Goal: Task Accomplishment & Management: Complete application form

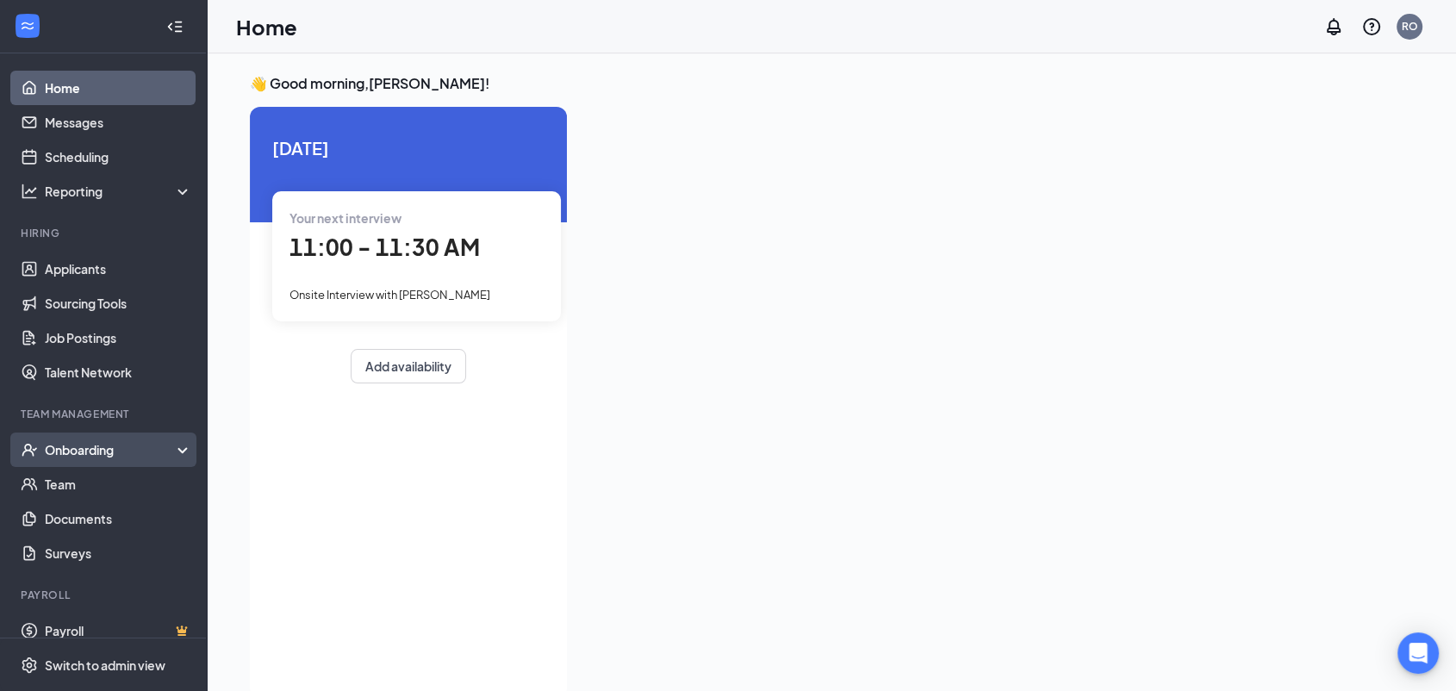
click at [135, 452] on div "Onboarding" at bounding box center [111, 449] width 133 height 17
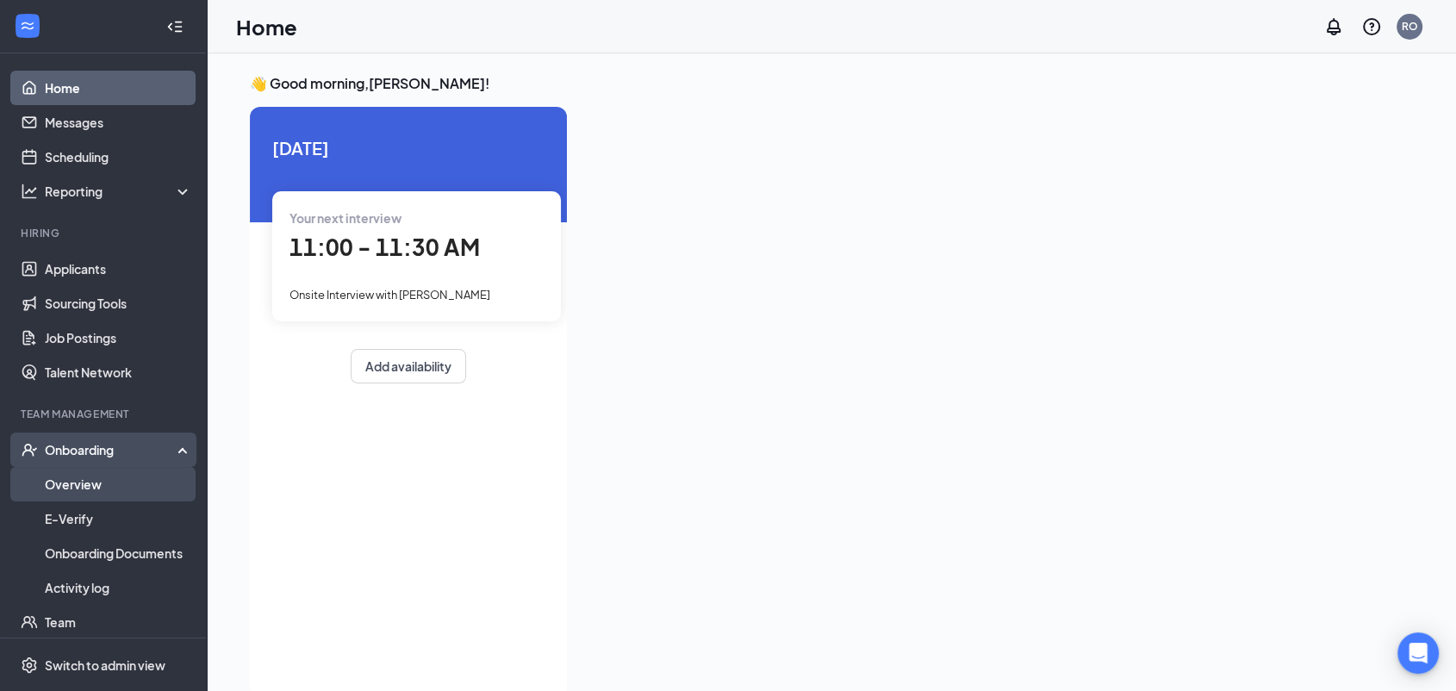
click at [117, 483] on link "Overview" at bounding box center [118, 484] width 147 height 34
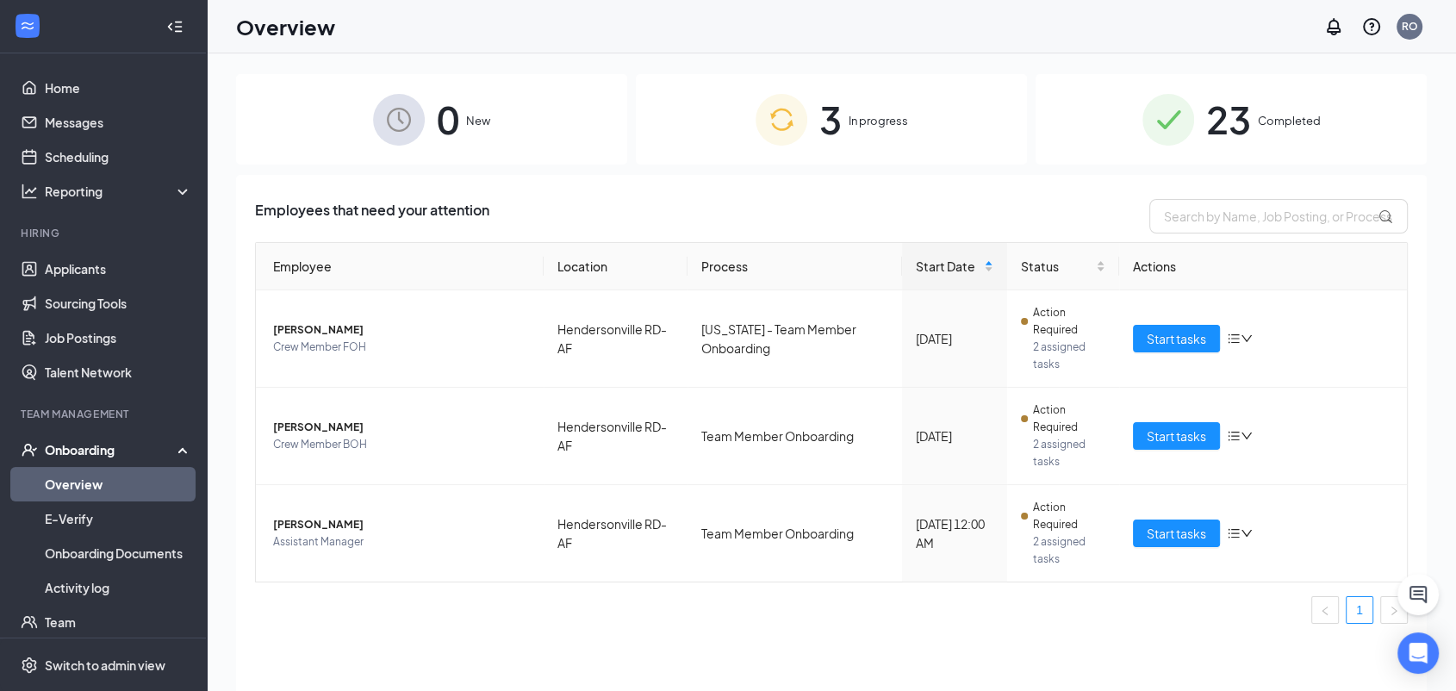
click at [840, 123] on span "3" at bounding box center [830, 119] width 22 height 59
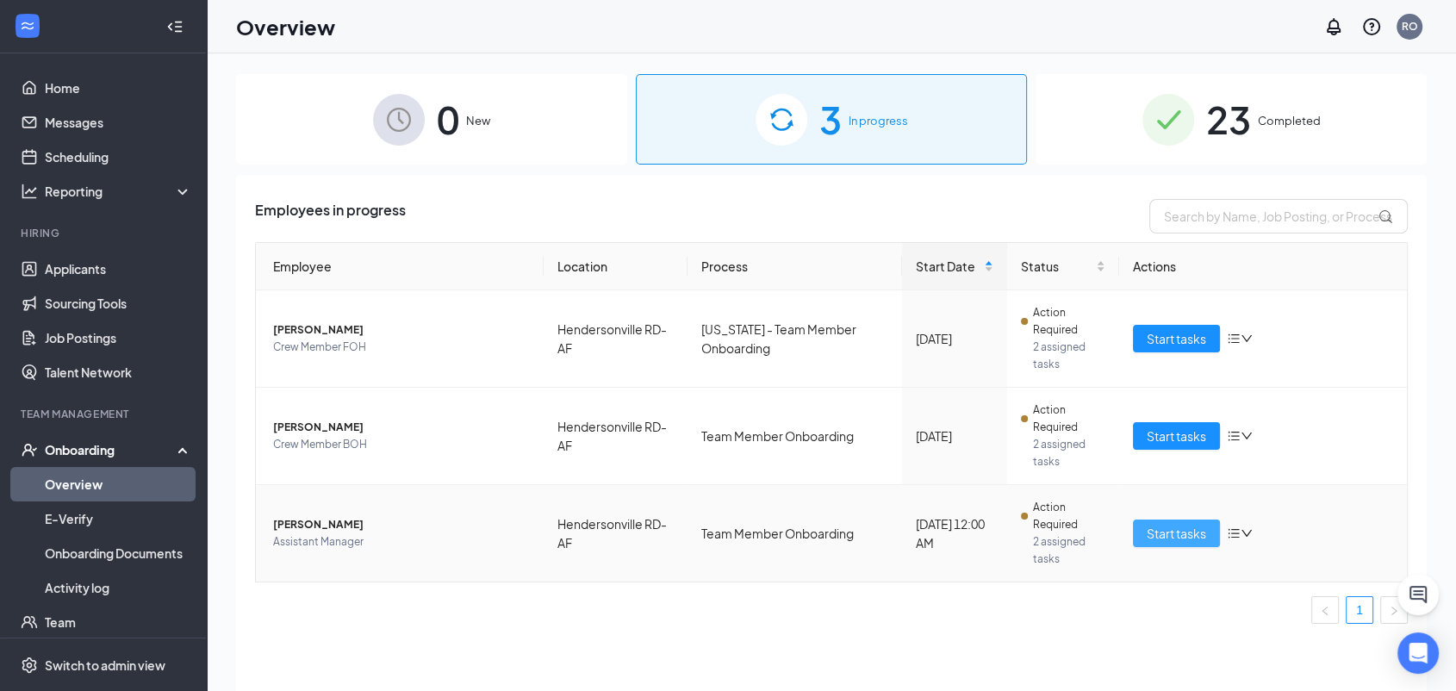
click at [1154, 544] on button "Start tasks" at bounding box center [1176, 534] width 87 height 28
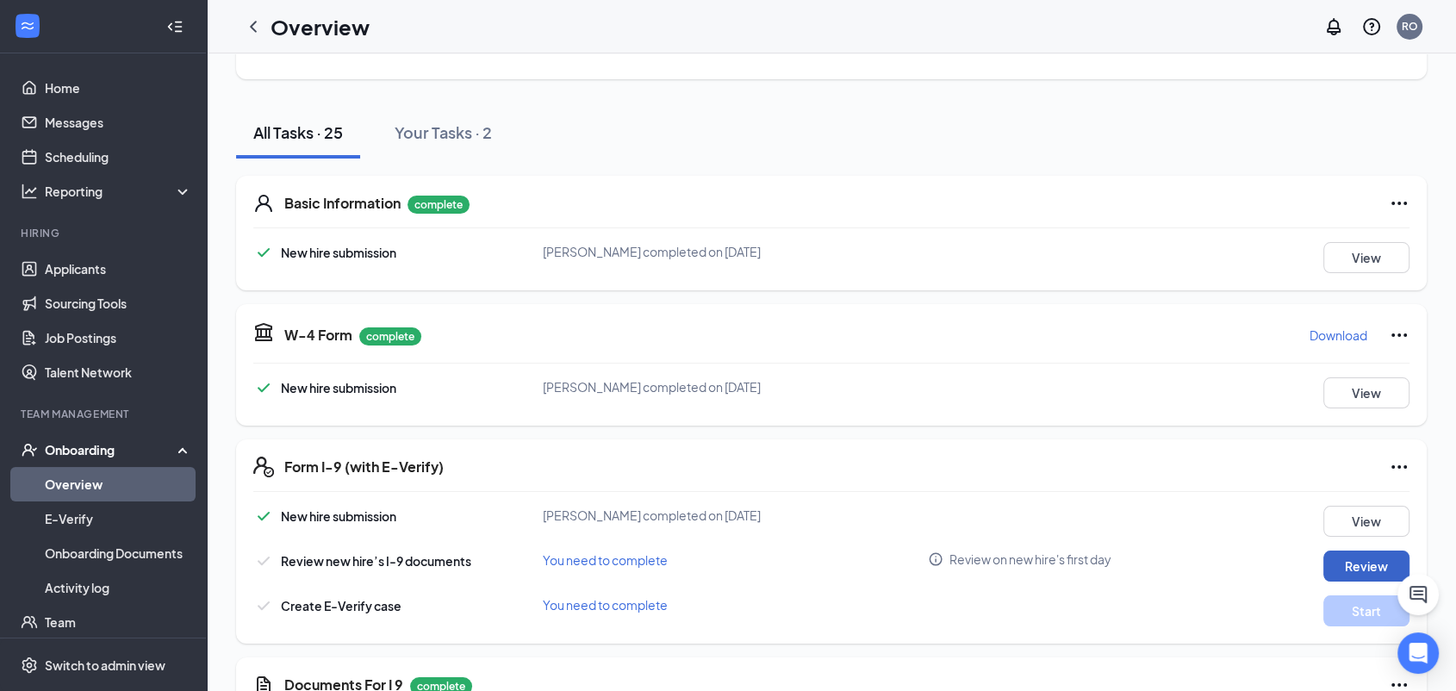
click at [1355, 554] on button "Review" at bounding box center [1367, 566] width 86 height 31
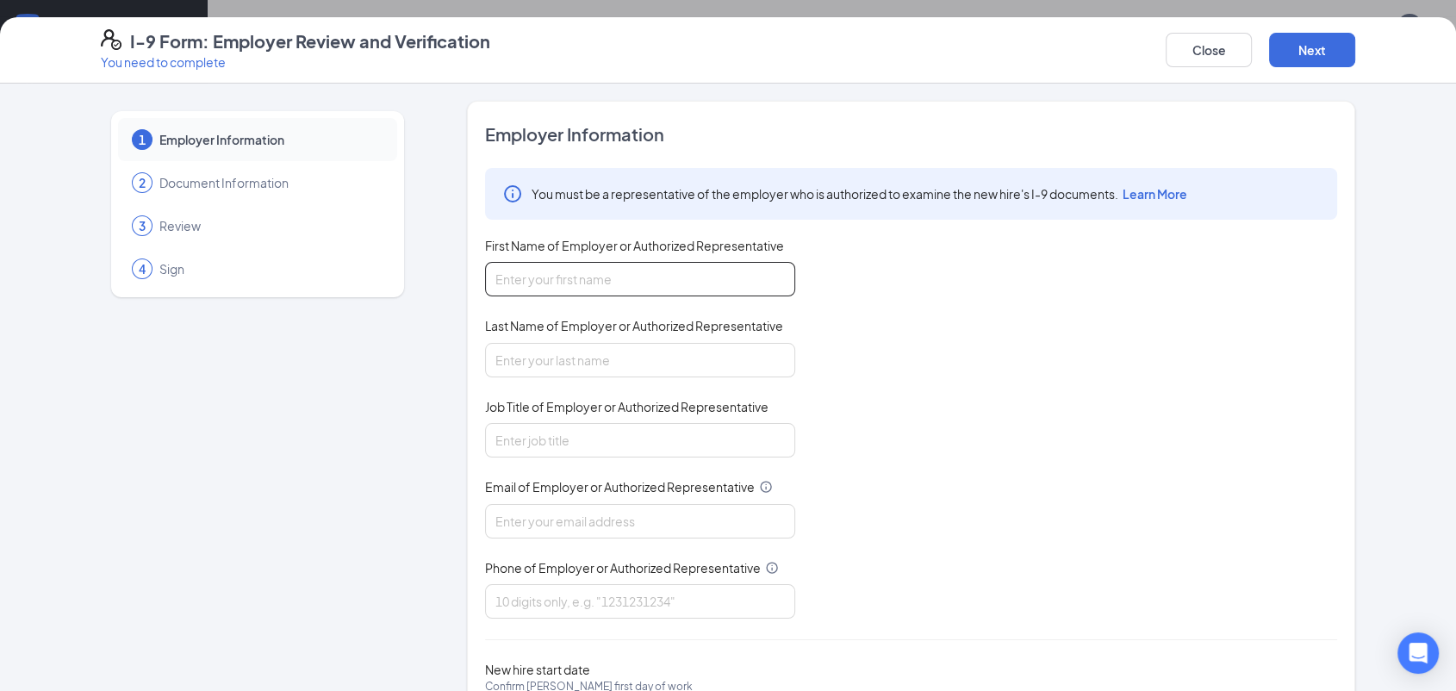
click at [720, 279] on input "First Name of Employer or Authorized Representative" at bounding box center [640, 279] width 310 height 34
type input "Rainy"
type input "[PERSON_NAME]"
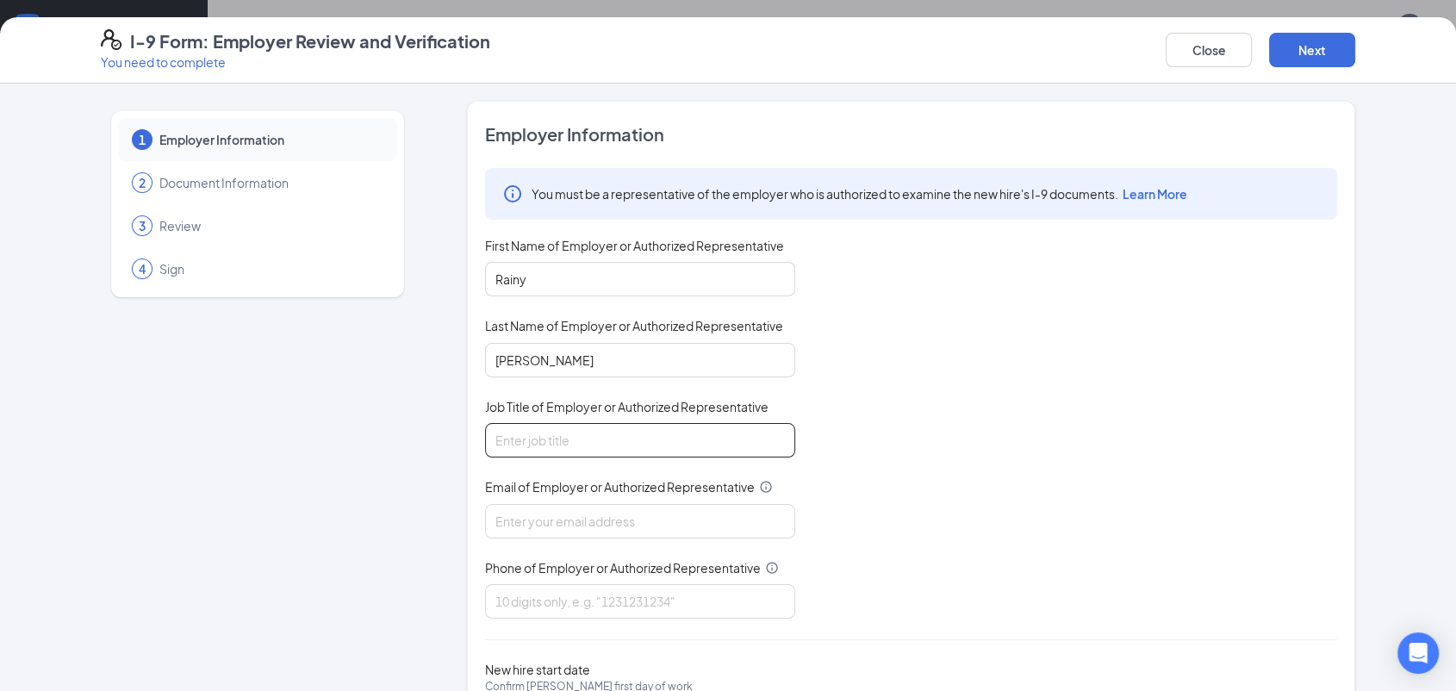
click at [631, 436] on input "Job Title of Employer or Authorized Representative" at bounding box center [640, 440] width 310 height 34
type input "gm"
click at [595, 519] on input "Email of Employer or Authorized Representative" at bounding box center [640, 521] width 310 height 34
type input "[EMAIL_ADDRESS][DOMAIN_NAME]"
type input "8282772228"
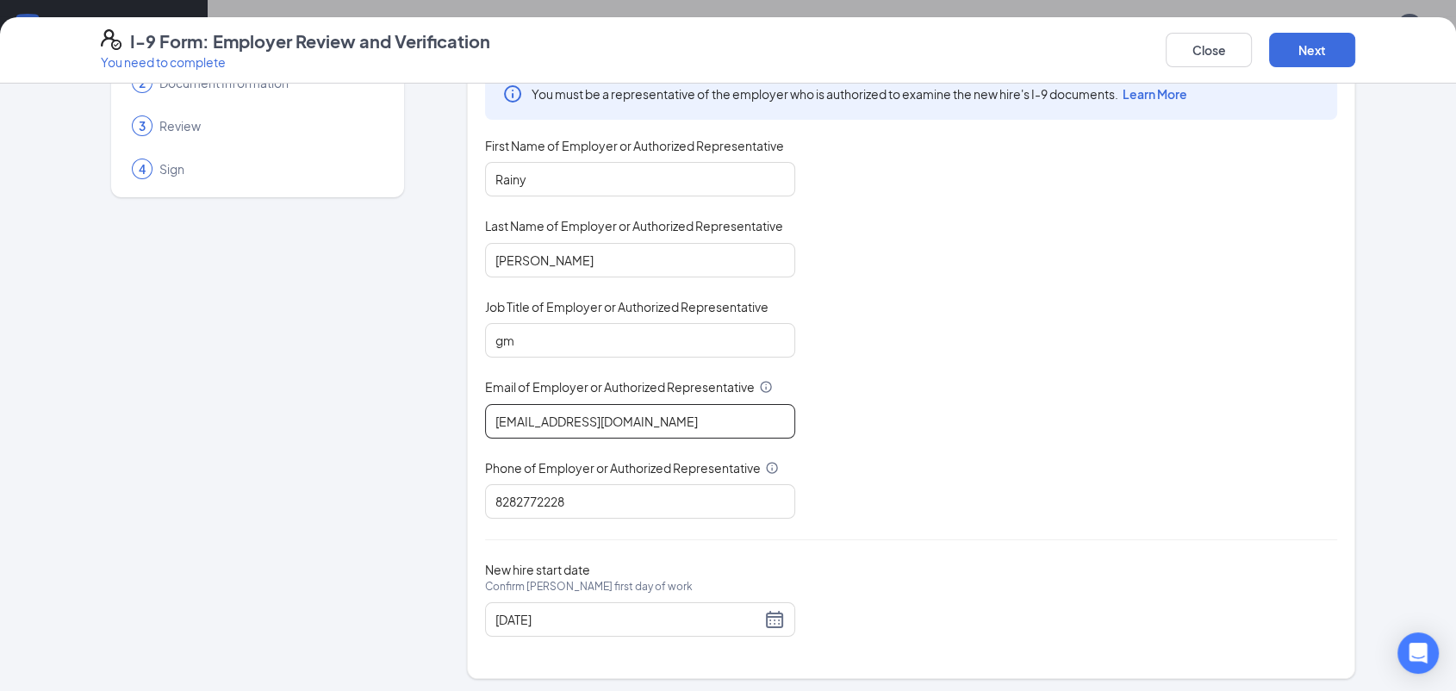
scroll to position [101, 0]
click at [1321, 48] on button "Next" at bounding box center [1312, 50] width 86 height 34
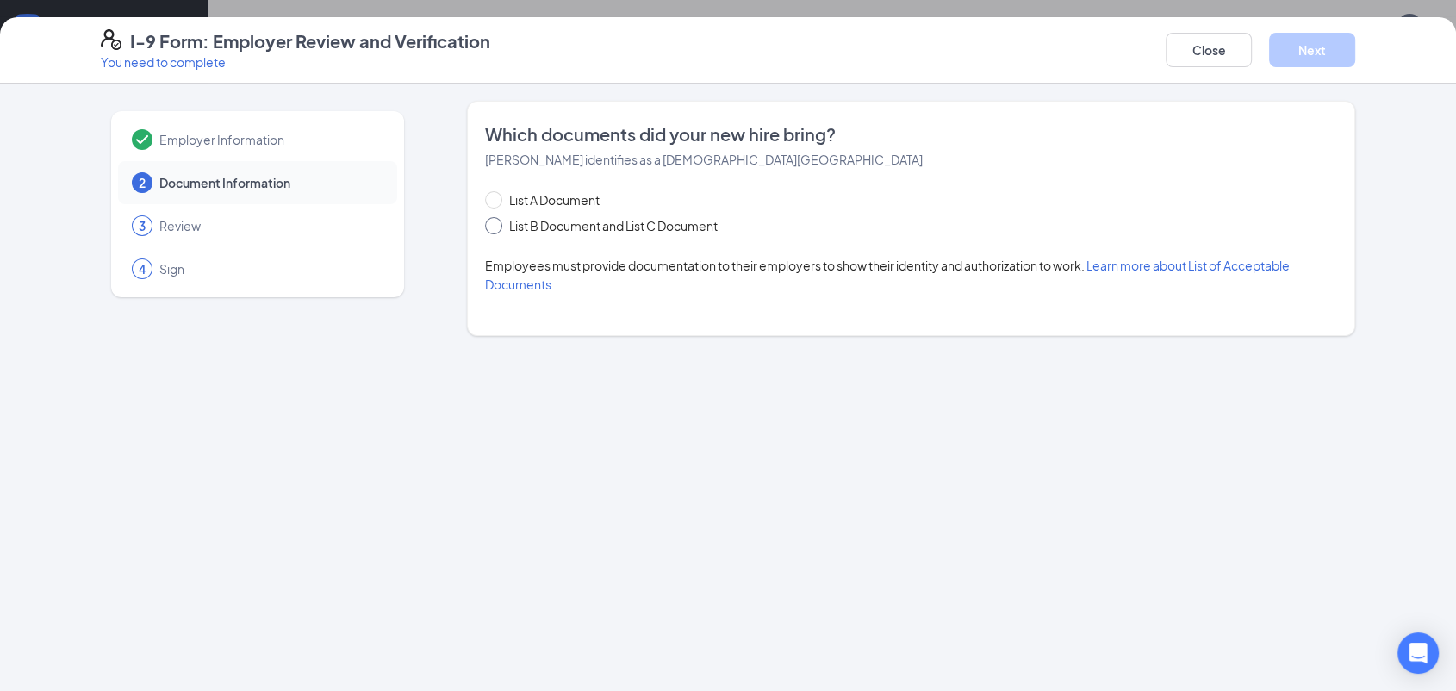
click at [590, 227] on span "List B Document and List C Document" at bounding box center [613, 225] width 222 height 19
click at [497, 227] on input "List B Document and List C Document" at bounding box center [491, 223] width 12 height 12
radio input "true"
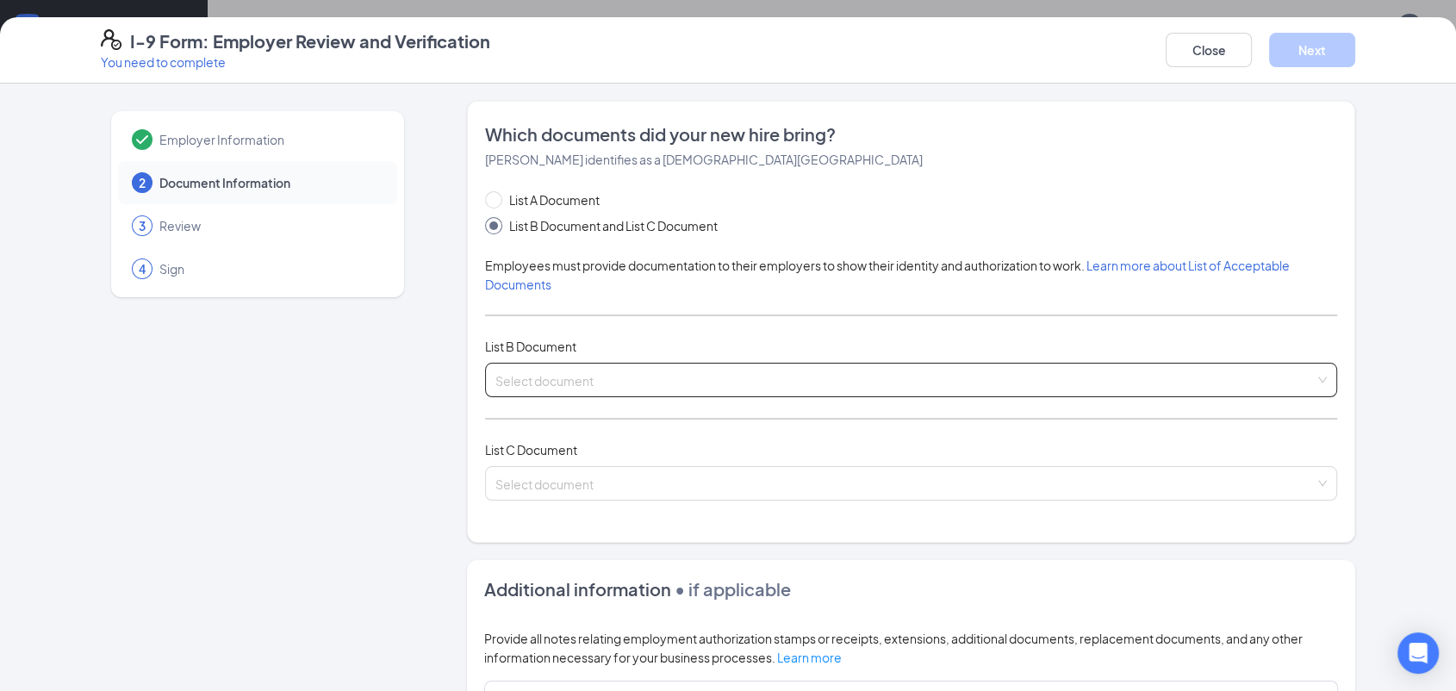
click at [560, 367] on input "search" at bounding box center [904, 377] width 819 height 26
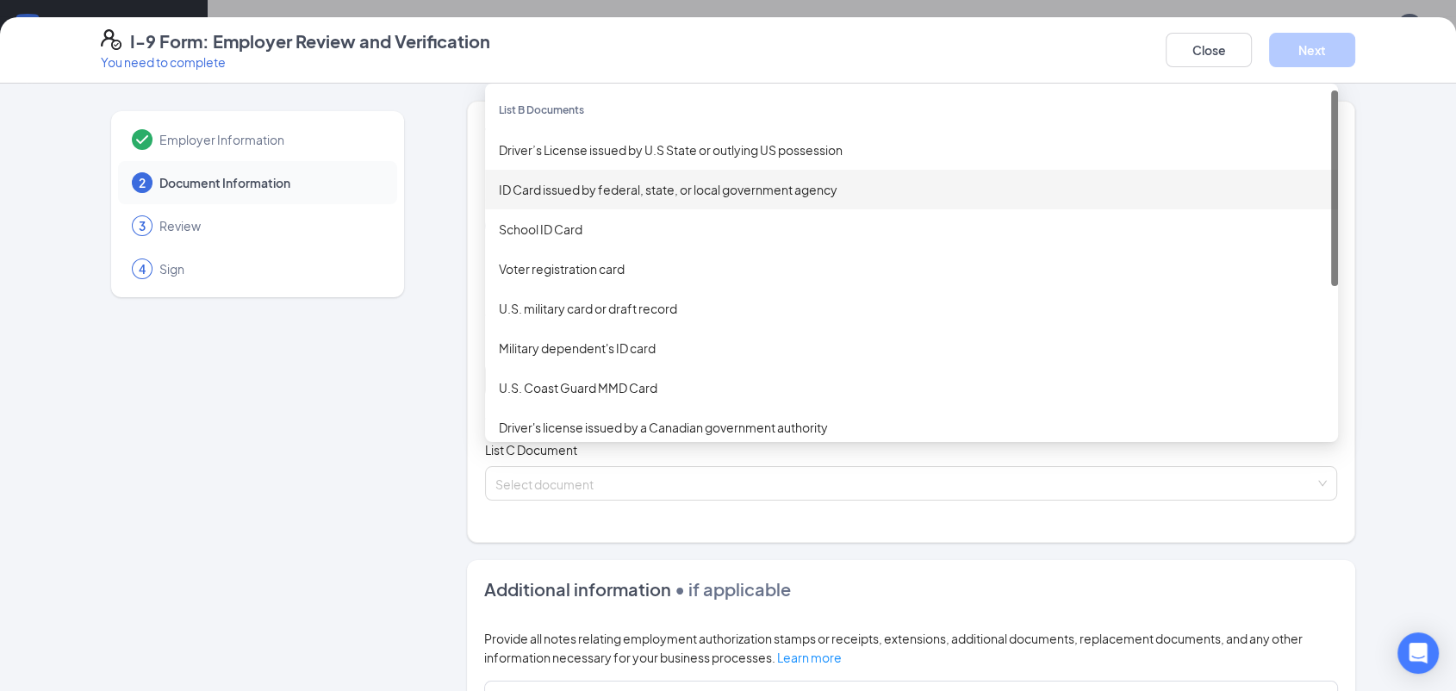
click at [660, 192] on div "ID Card issued by federal, state, or local government agency" at bounding box center [912, 189] width 826 height 19
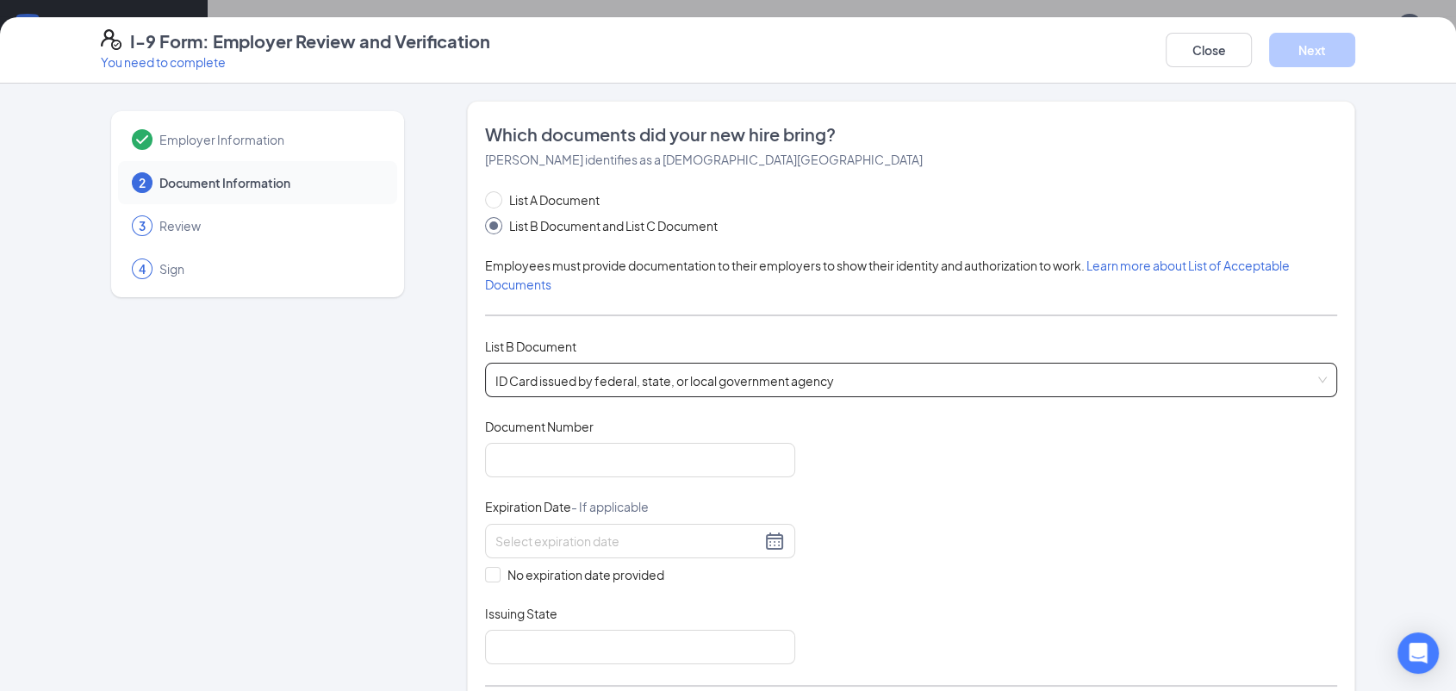
drag, startPoint x: 524, startPoint y: 504, endPoint x: 526, endPoint y: 488, distance: 16.5
click at [524, 502] on span "Expiration Date - If applicable" at bounding box center [567, 506] width 164 height 17
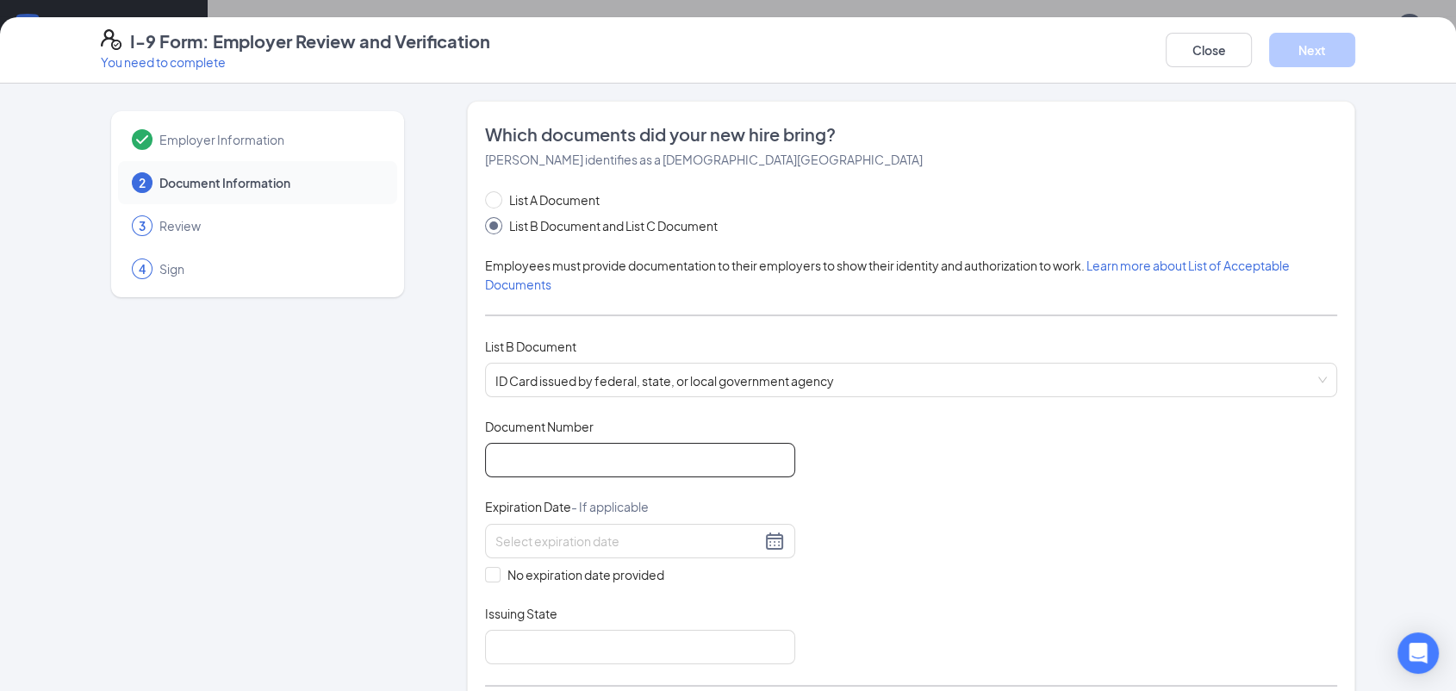
click at [532, 470] on input "Document Number" at bounding box center [640, 460] width 310 height 34
type input "000030280256"
click at [536, 532] on input at bounding box center [627, 541] width 265 height 19
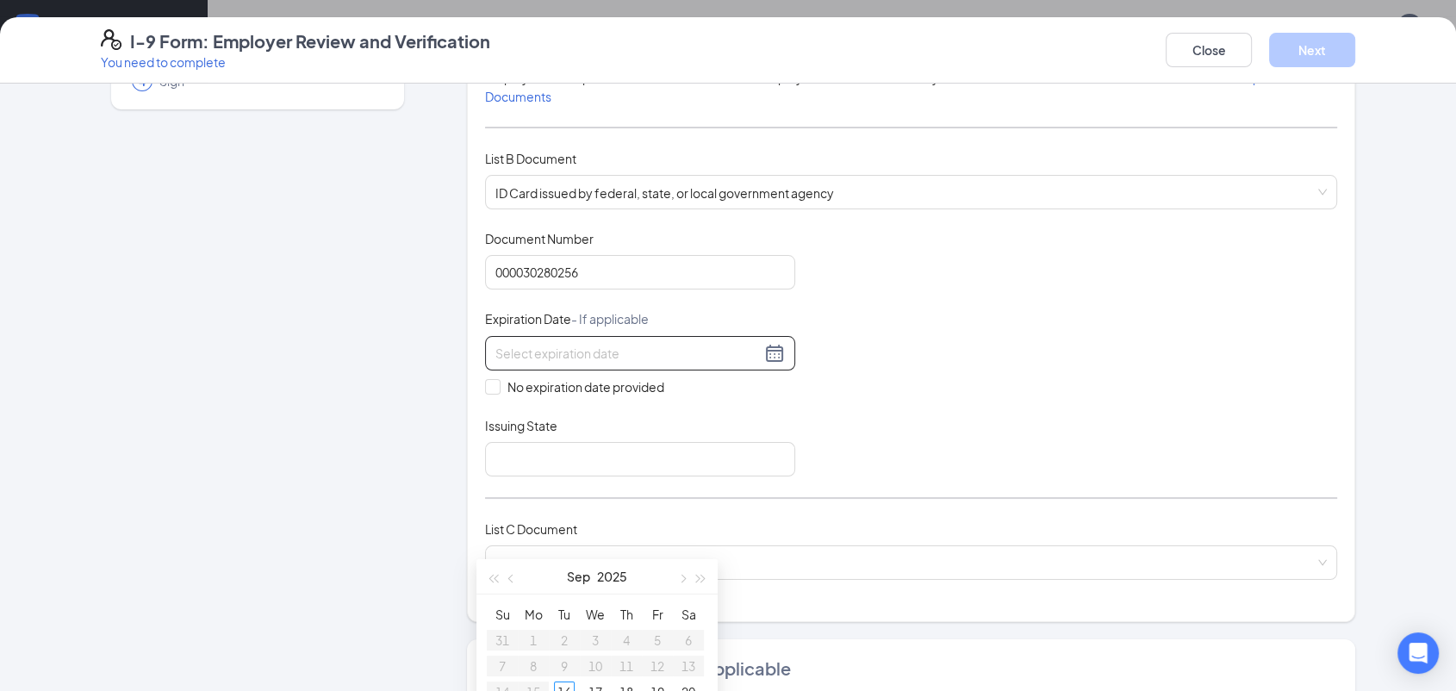
scroll to position [191, 0]
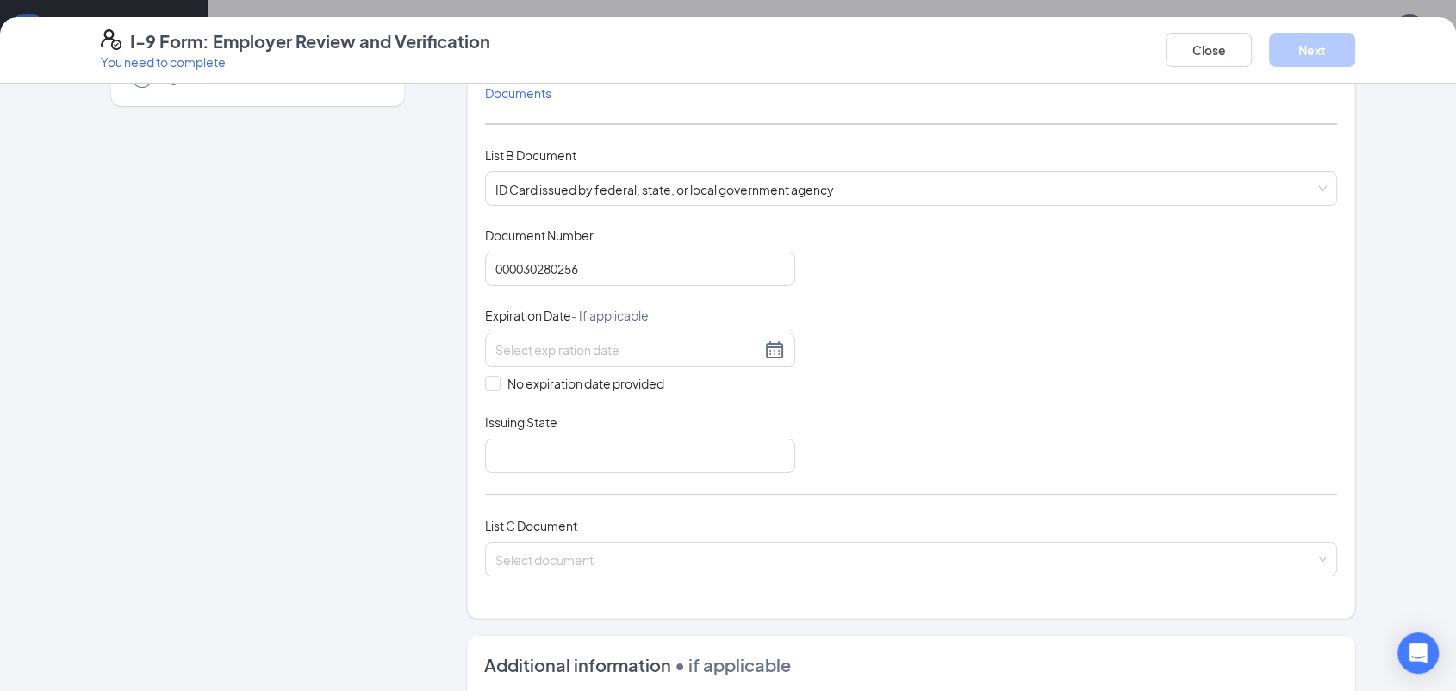
click at [386, 388] on div "Employer Information 2 Document Information 3 Review 4 Sign" at bounding box center [258, 484] width 314 height 1148
click at [541, 346] on input at bounding box center [627, 349] width 265 height 19
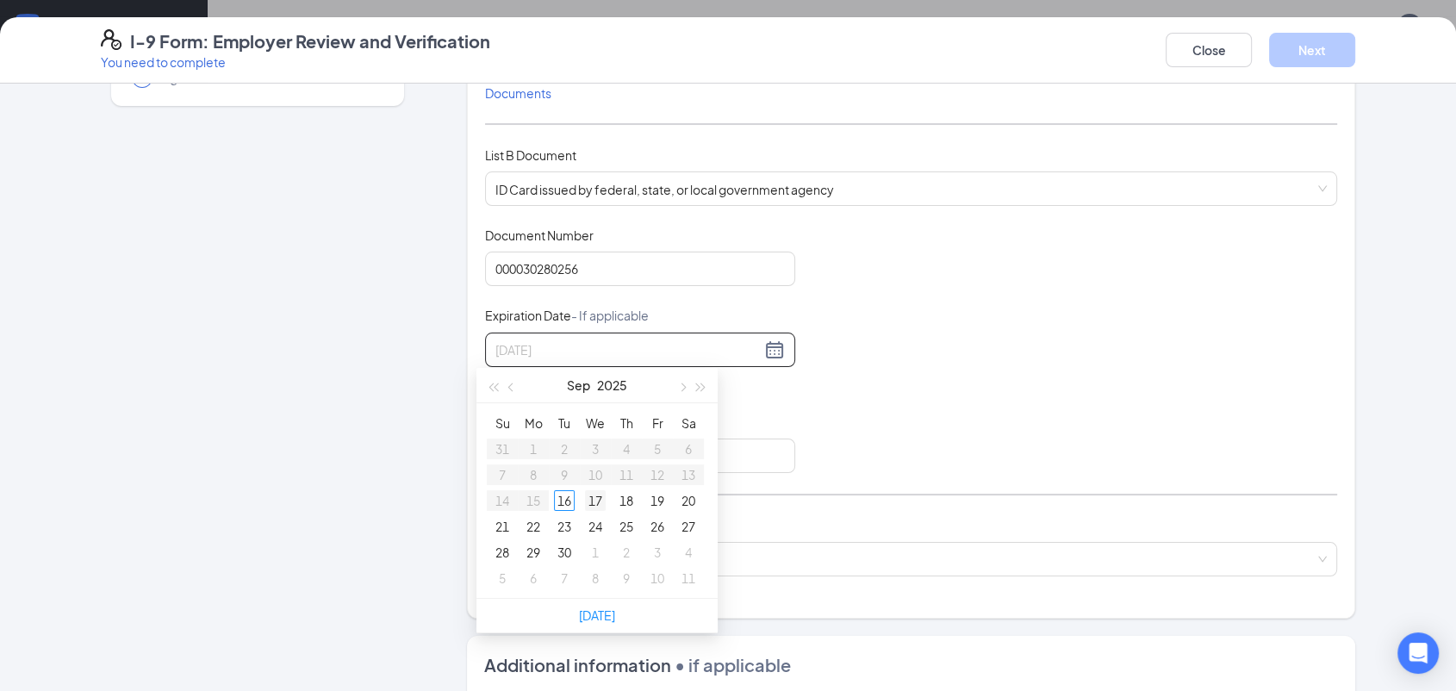
type input "[DATE]"
click at [697, 386] on span "button" at bounding box center [701, 387] width 9 height 9
click at [509, 389] on button "button" at bounding box center [511, 385] width 19 height 34
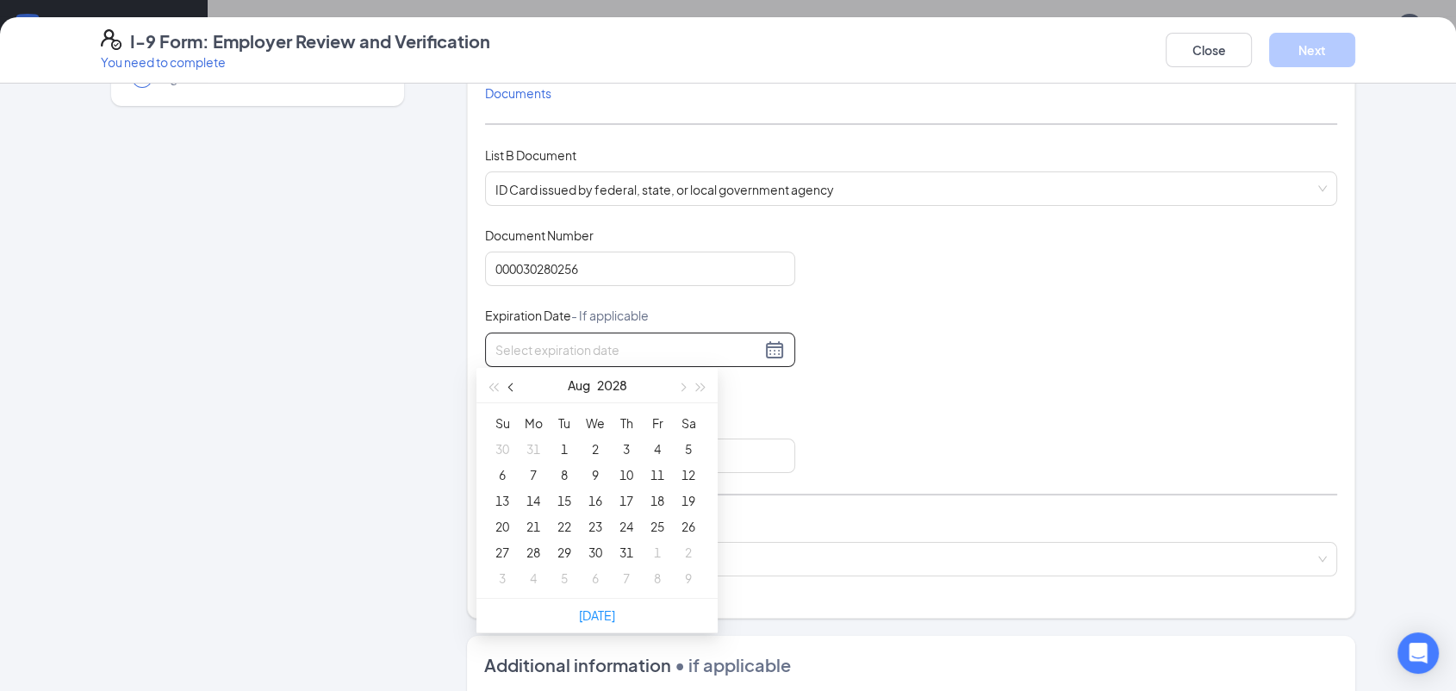
click at [509, 389] on button "button" at bounding box center [511, 385] width 19 height 34
type input "[DATE]"
click at [626, 501] on div "15" at bounding box center [626, 500] width 21 height 21
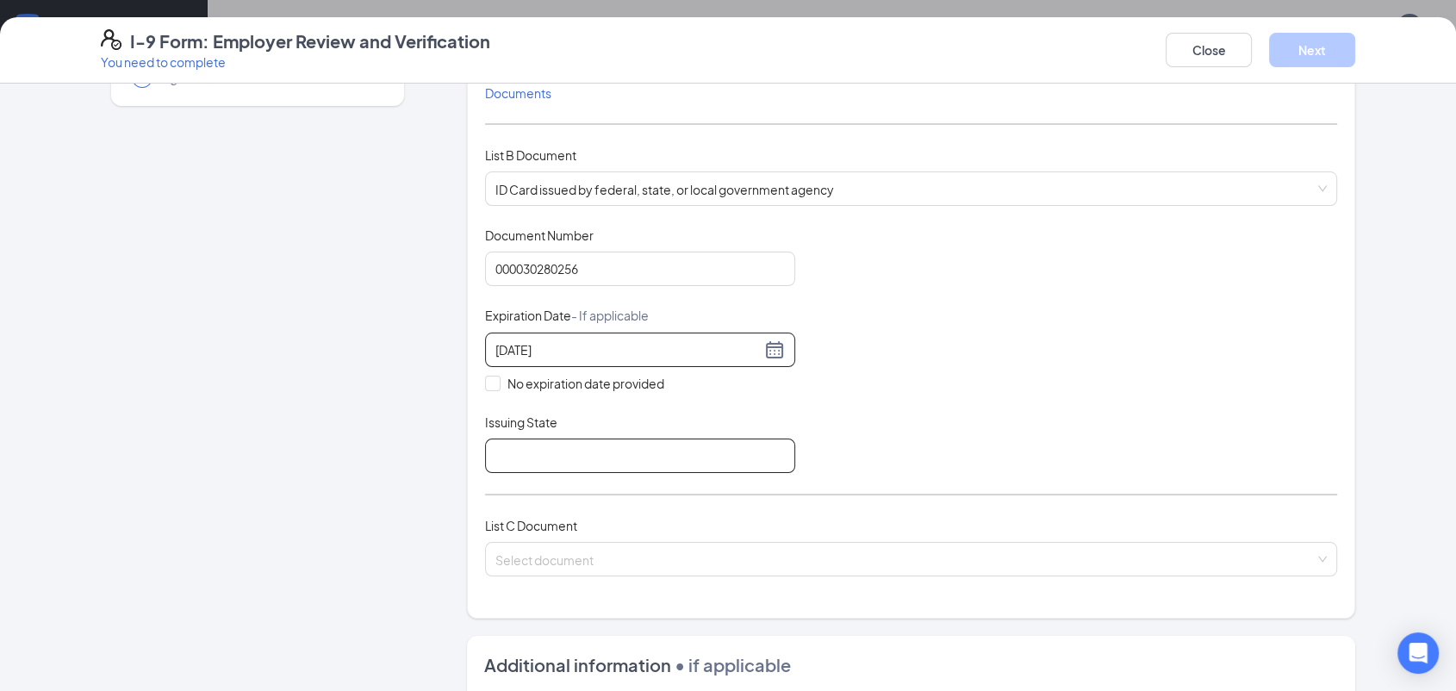
click at [547, 454] on input "Issuing State" at bounding box center [640, 456] width 310 height 34
type input "[US_STATE]"
click at [963, 570] on span at bounding box center [904, 559] width 819 height 33
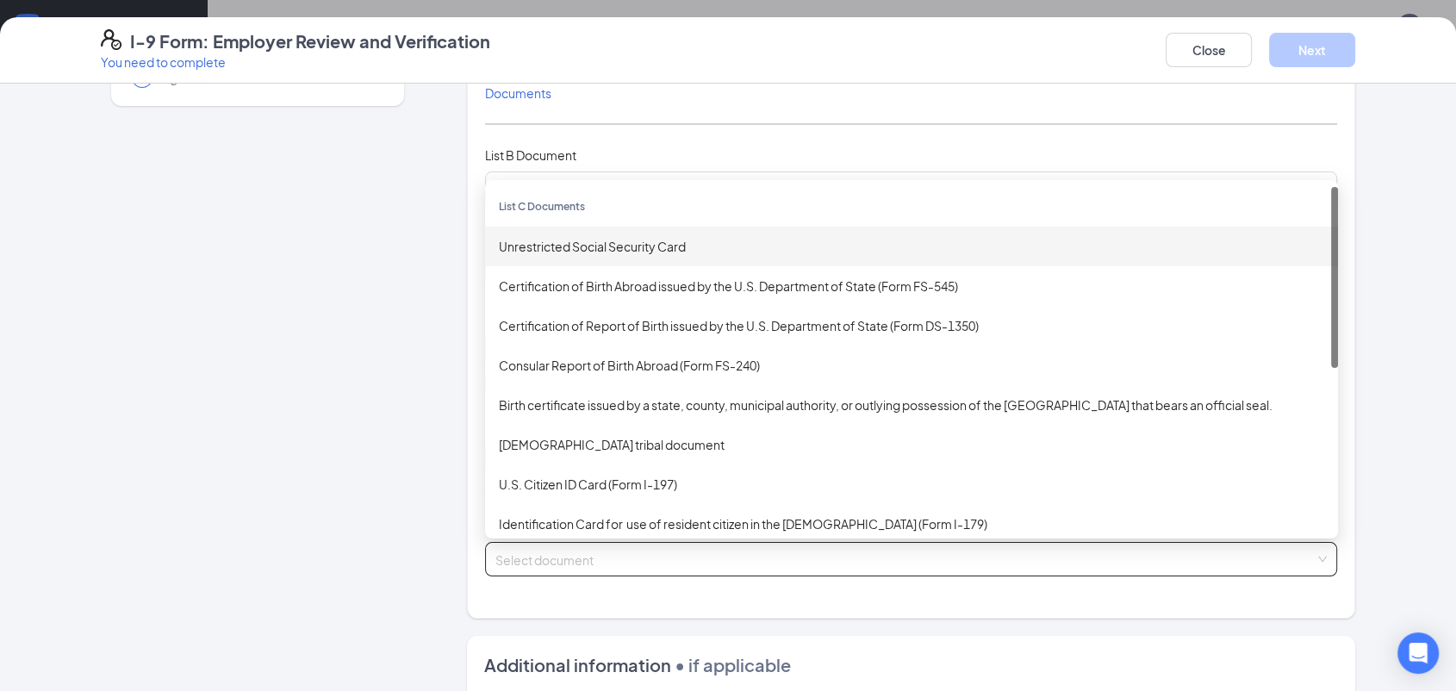
click at [671, 252] on div "Unrestricted Social Security Card" at bounding box center [912, 246] width 826 height 19
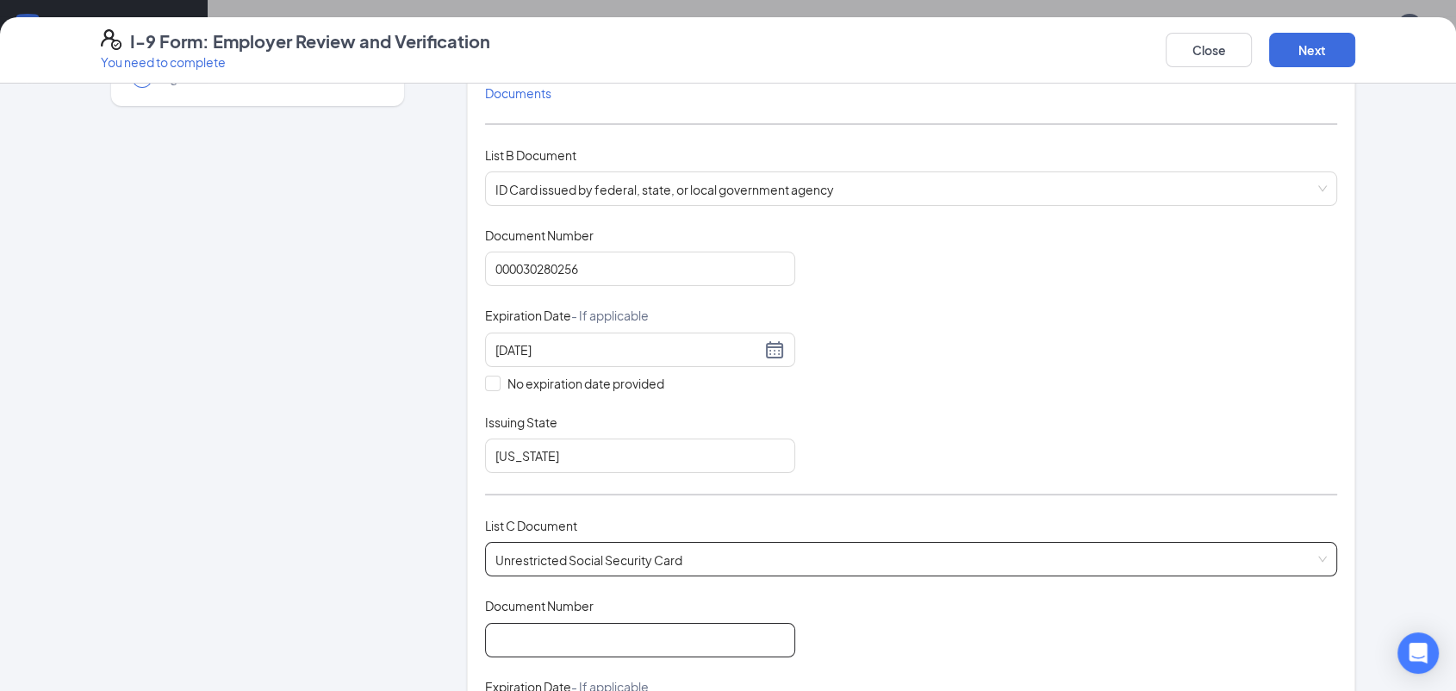
click at [627, 639] on input "Document Number" at bounding box center [640, 640] width 310 height 34
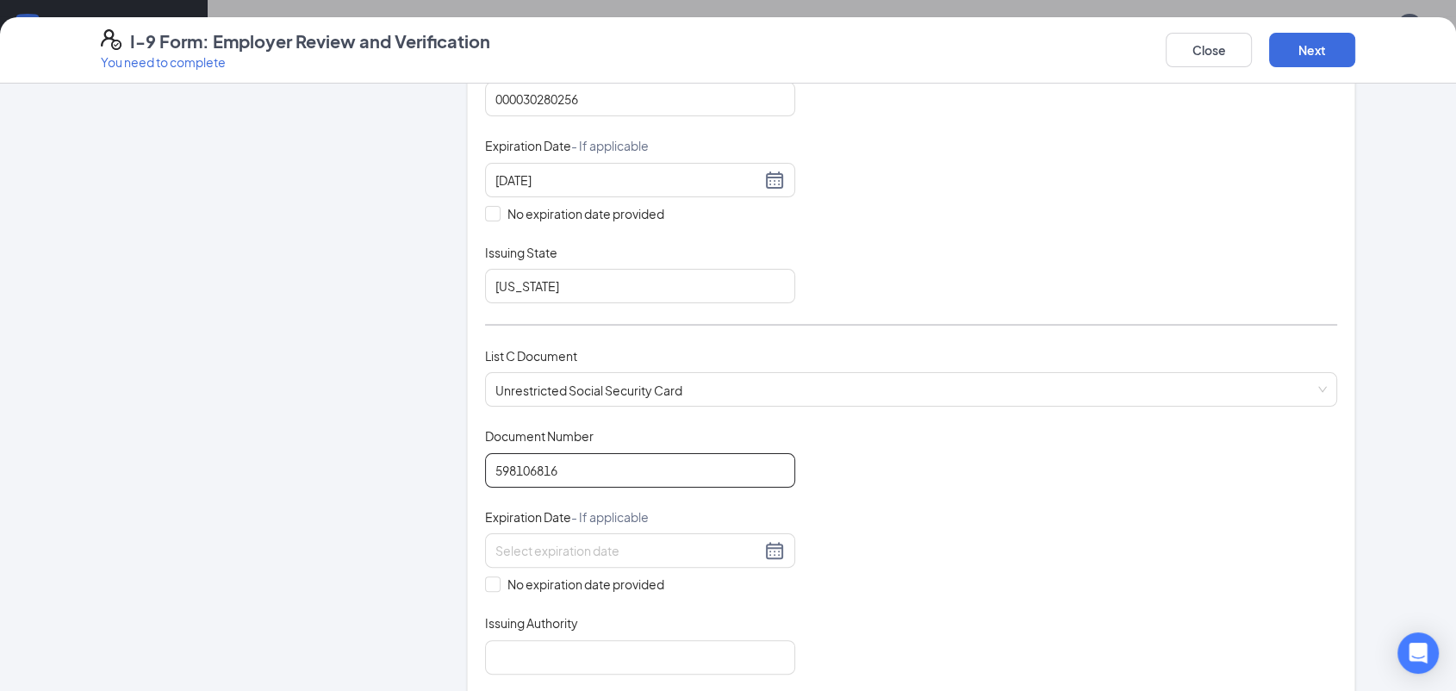
scroll to position [383, 0]
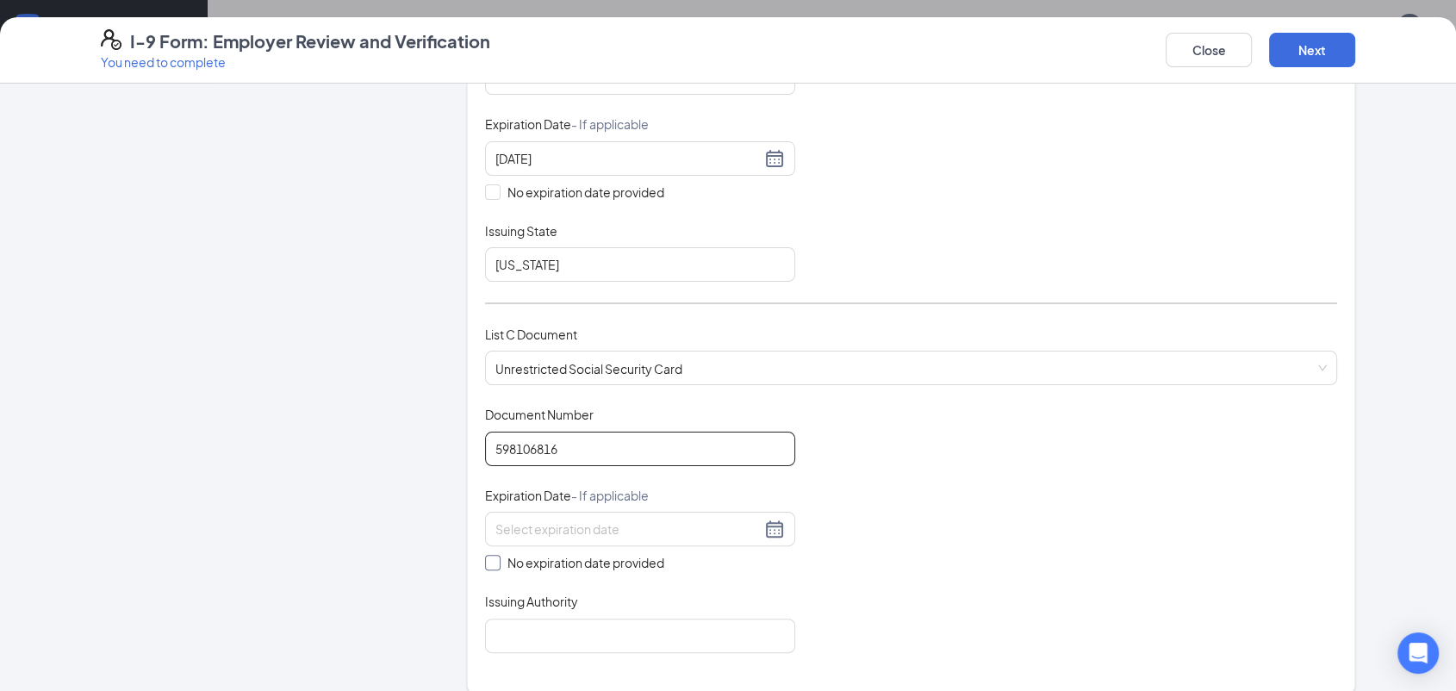
type input "598106816"
click at [489, 559] on span at bounding box center [493, 563] width 16 height 16
click at [489, 559] on input "No expiration date provided" at bounding box center [491, 561] width 12 height 12
checkbox input "true"
click at [515, 630] on input "Issuing Authority" at bounding box center [640, 638] width 310 height 34
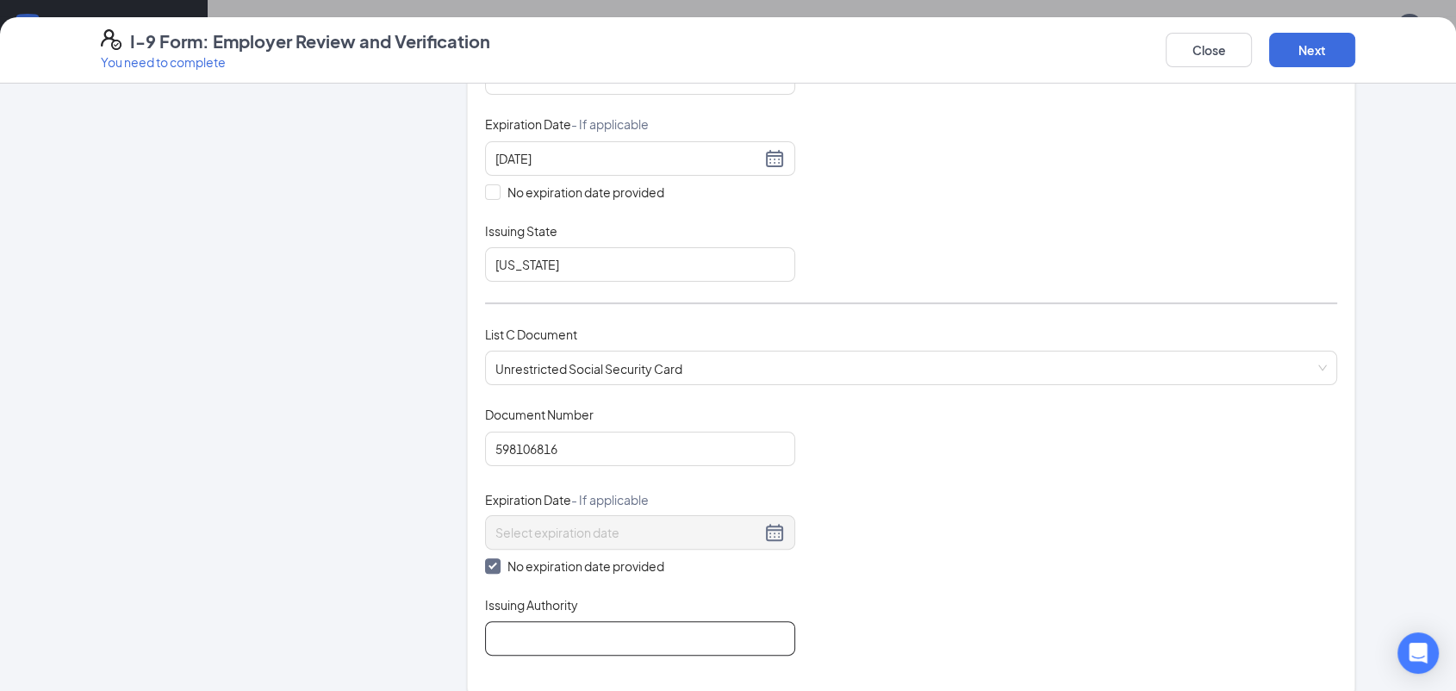
type input "Nc"
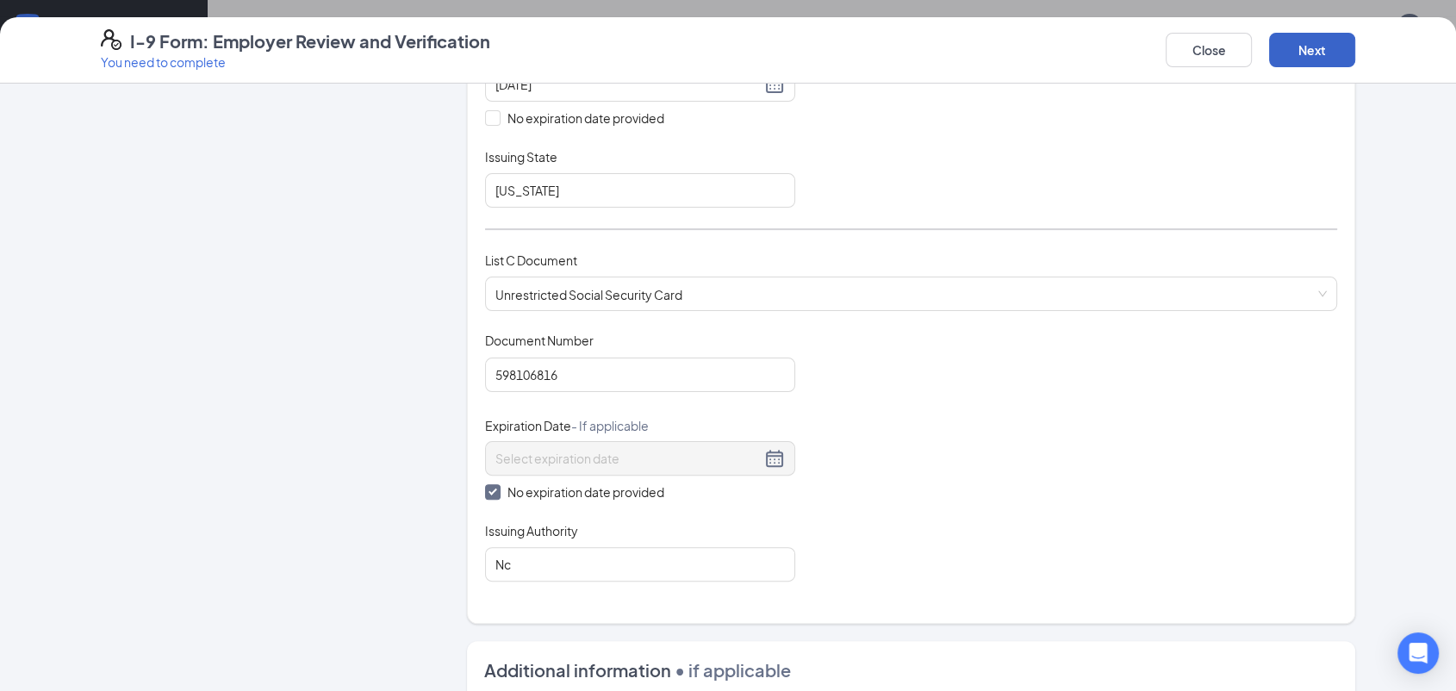
click at [1334, 57] on button "Next" at bounding box center [1312, 50] width 86 height 34
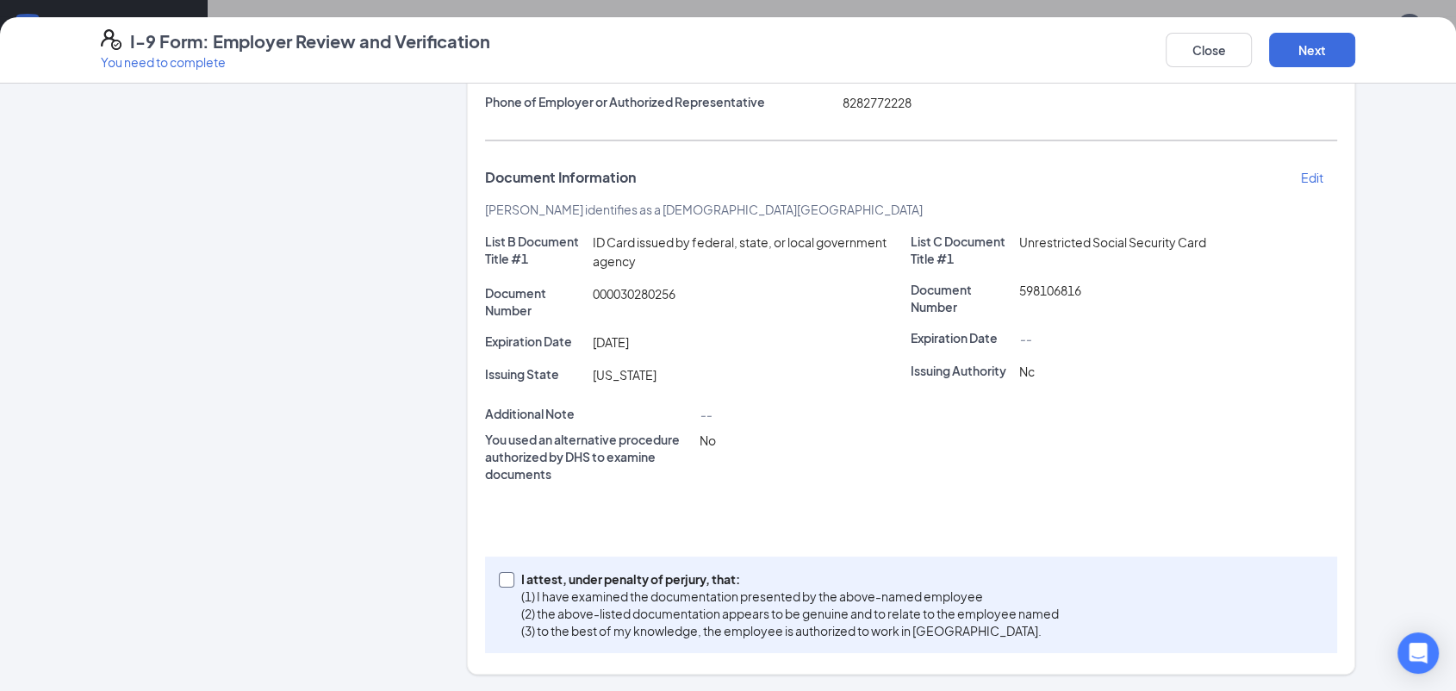
click at [505, 573] on span at bounding box center [507, 580] width 16 height 16
click at [505, 573] on input "I attest, under penalty of [PERSON_NAME], that: (1) I have examined the documen…" at bounding box center [505, 578] width 12 height 12
checkbox input "true"
click at [1324, 64] on button "Next" at bounding box center [1312, 50] width 86 height 34
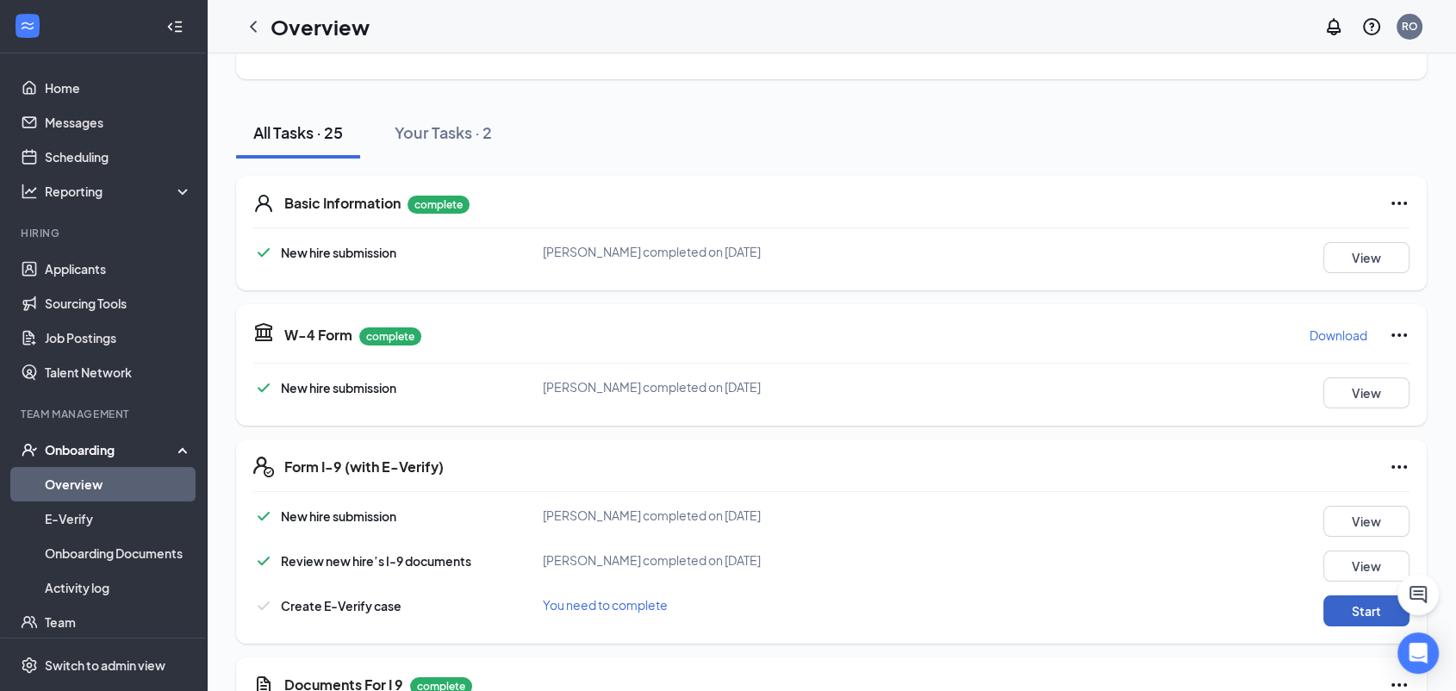
click at [1341, 604] on button "Start" at bounding box center [1367, 610] width 86 height 31
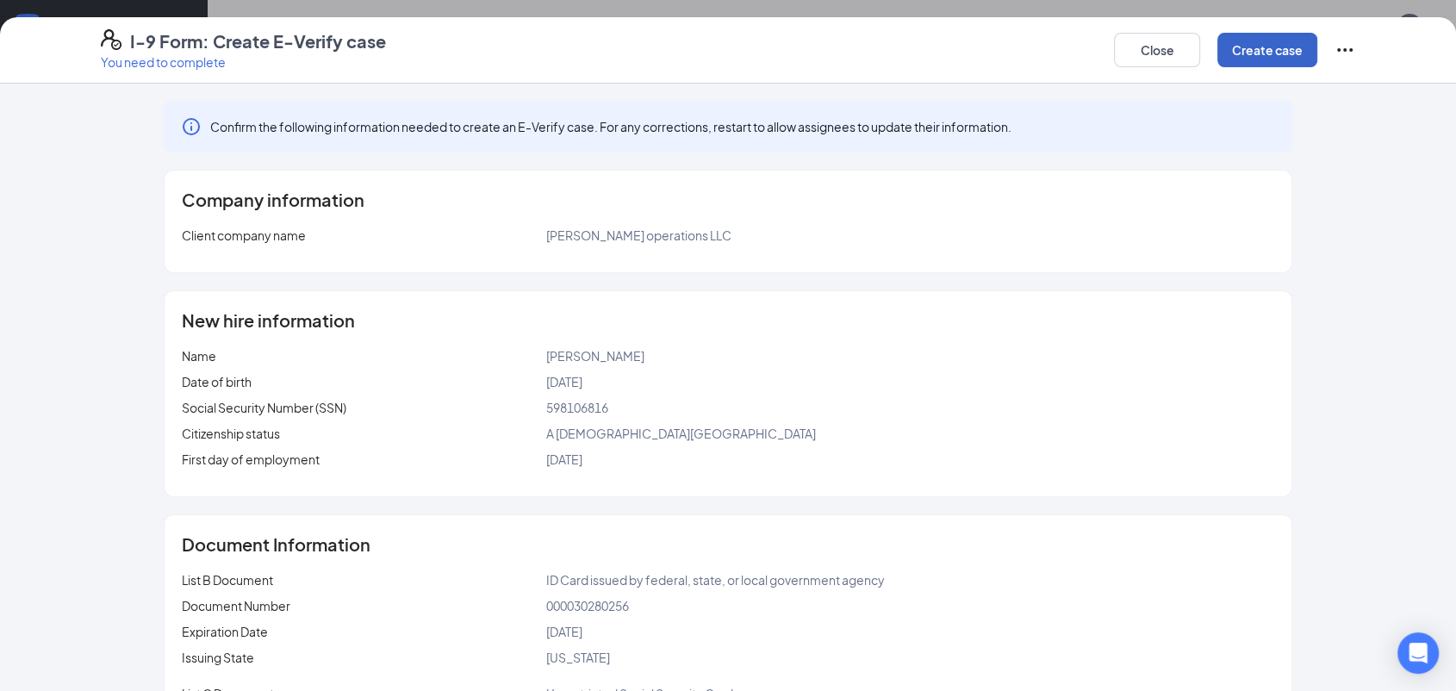
click at [1275, 46] on button "Create case" at bounding box center [1268, 50] width 100 height 34
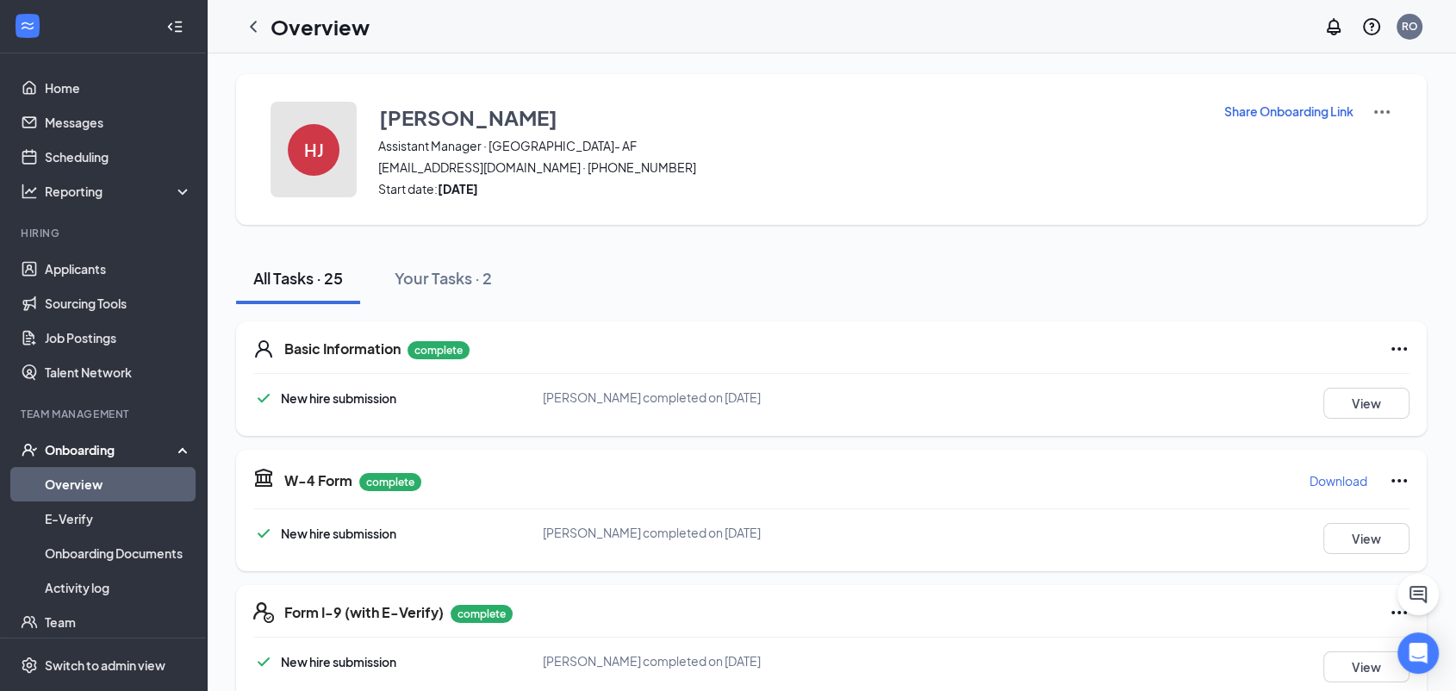
click at [325, 149] on div "HJ" at bounding box center [314, 150] width 52 height 52
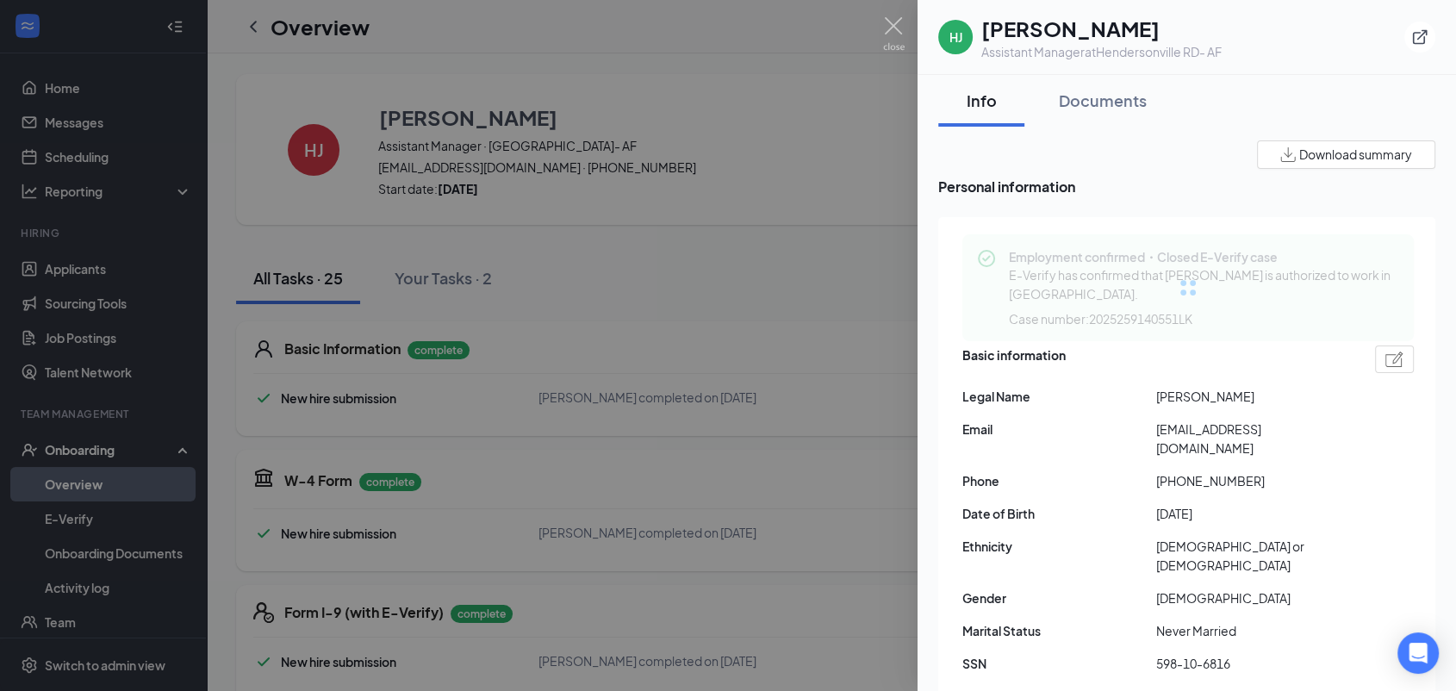
click at [1189, 394] on span "[PERSON_NAME]" at bounding box center [1253, 396] width 194 height 19
drag, startPoint x: 1189, startPoint y: 394, endPoint x: 1221, endPoint y: 432, distance: 49.5
click at [1221, 432] on span "[EMAIL_ADDRESS][DOMAIN_NAME]" at bounding box center [1253, 439] width 194 height 38
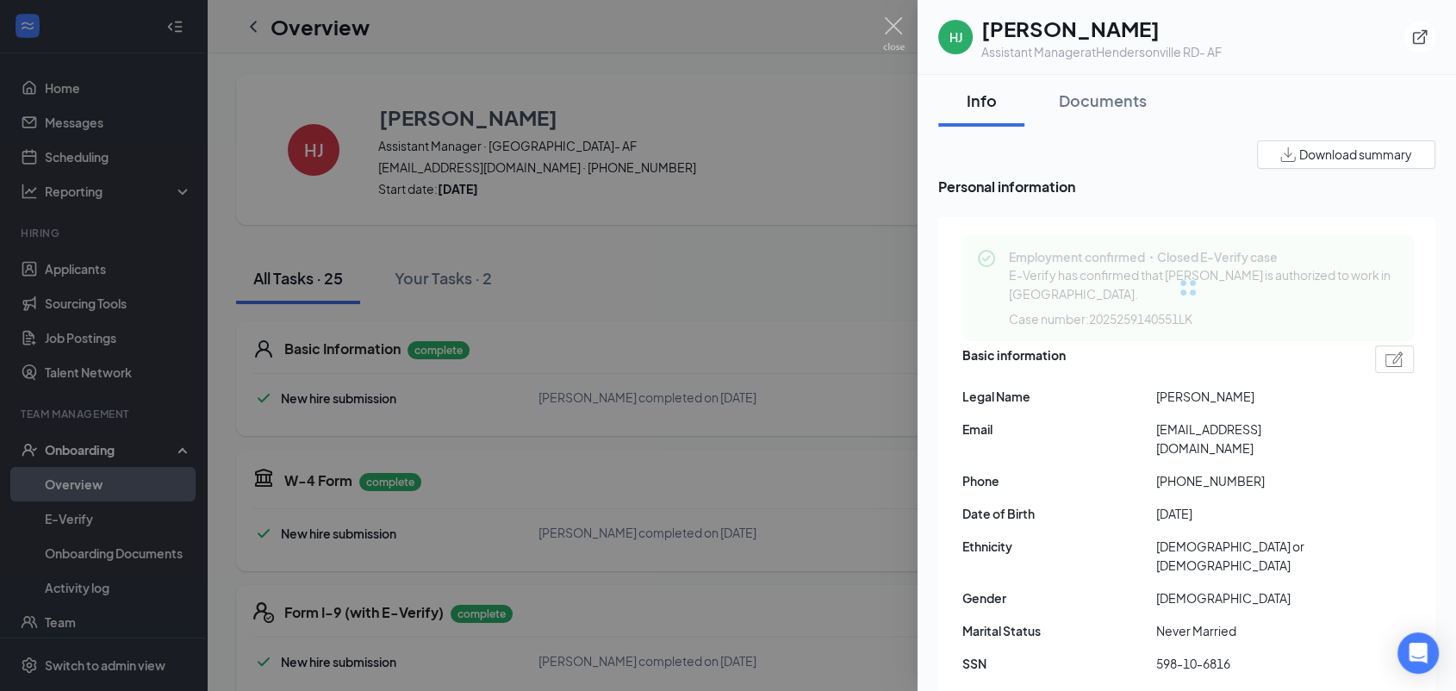
drag, startPoint x: 1221, startPoint y: 432, endPoint x: 1211, endPoint y: 430, distance: 10.5
click at [1212, 432] on span "[EMAIL_ADDRESS][DOMAIN_NAME]" at bounding box center [1253, 439] width 194 height 38
click at [1211, 430] on span "[EMAIL_ADDRESS][DOMAIN_NAME]" at bounding box center [1253, 439] width 194 height 38
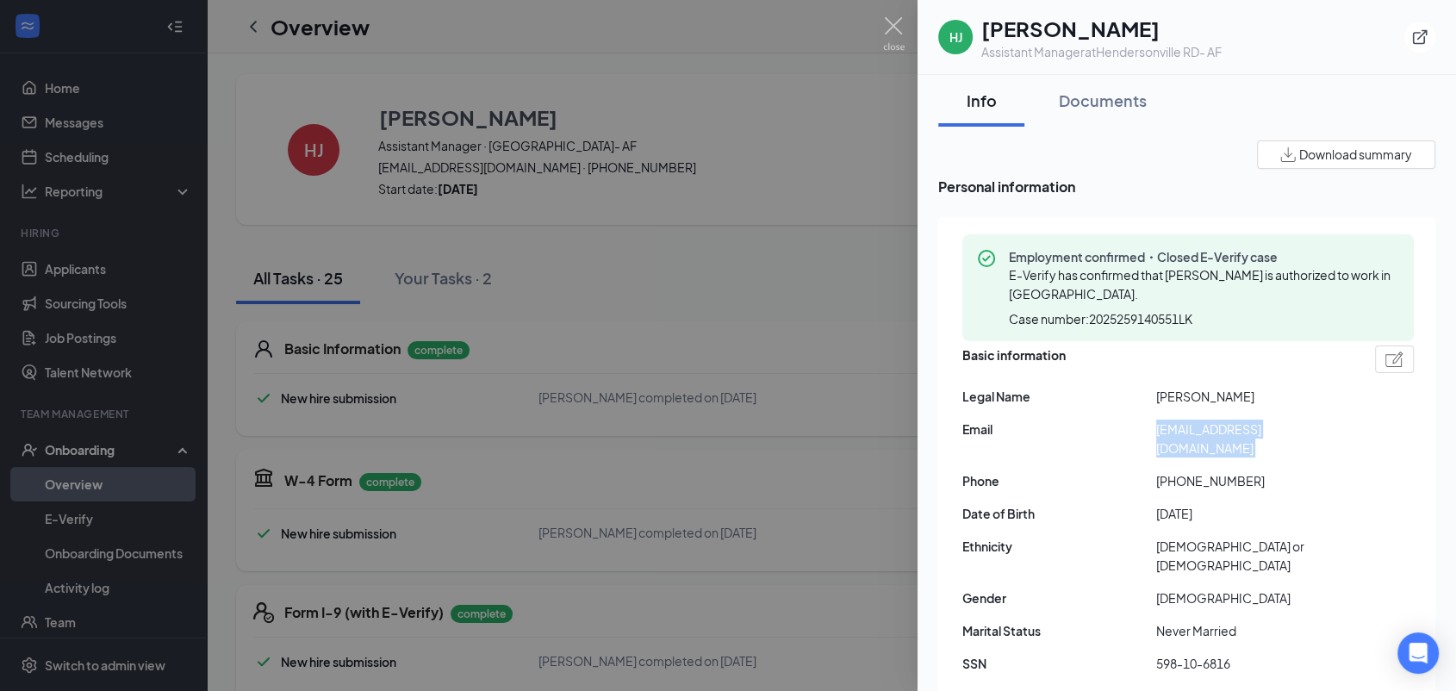
copy span "[EMAIL_ADDRESS][DOMAIN_NAME]"
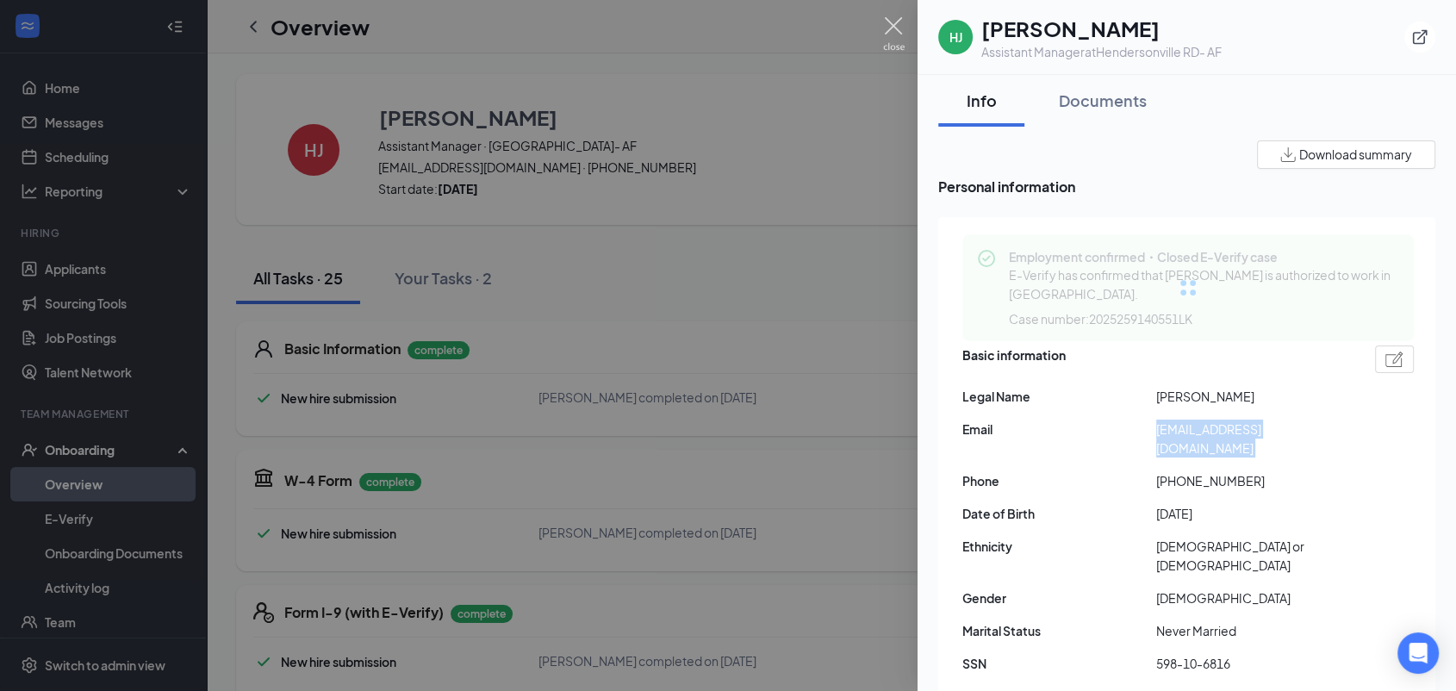
click at [898, 37] on img at bounding box center [894, 34] width 22 height 34
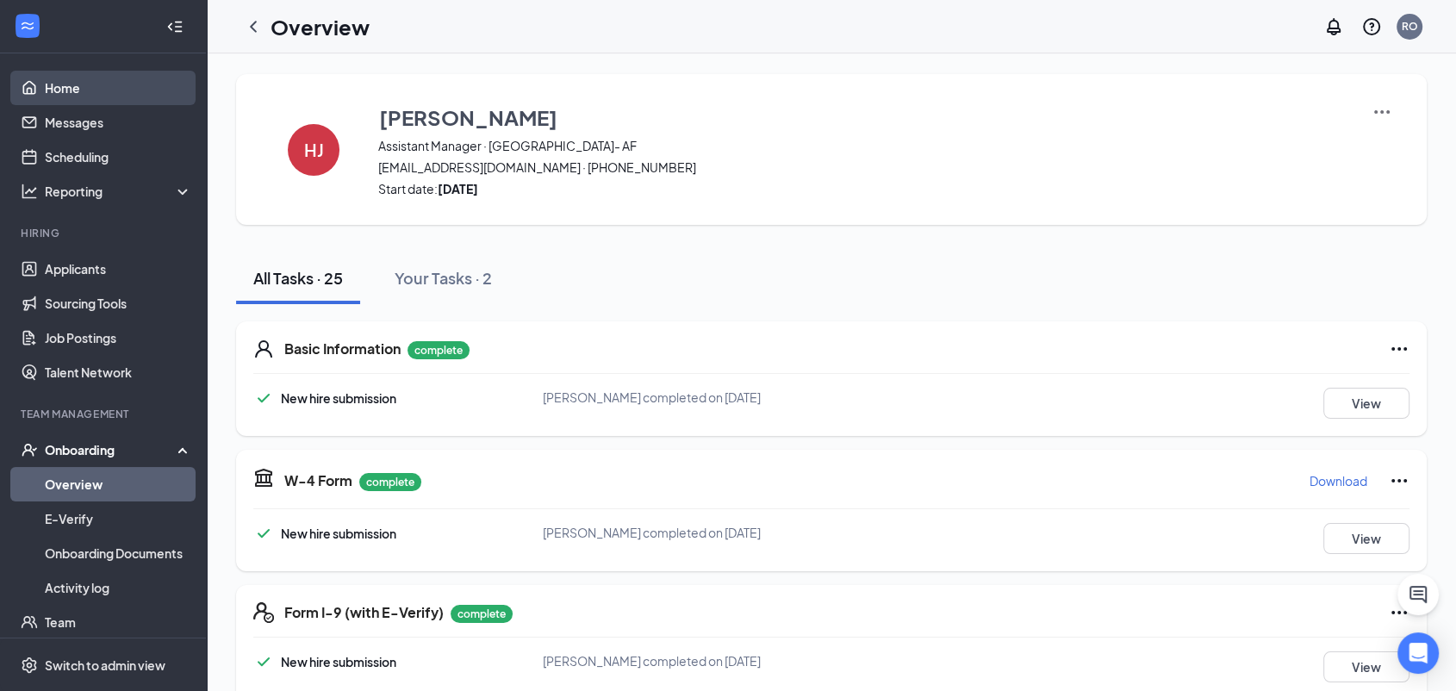
click at [124, 87] on link "Home" at bounding box center [118, 88] width 147 height 34
